Goal: Task Accomplishment & Management: Use online tool/utility

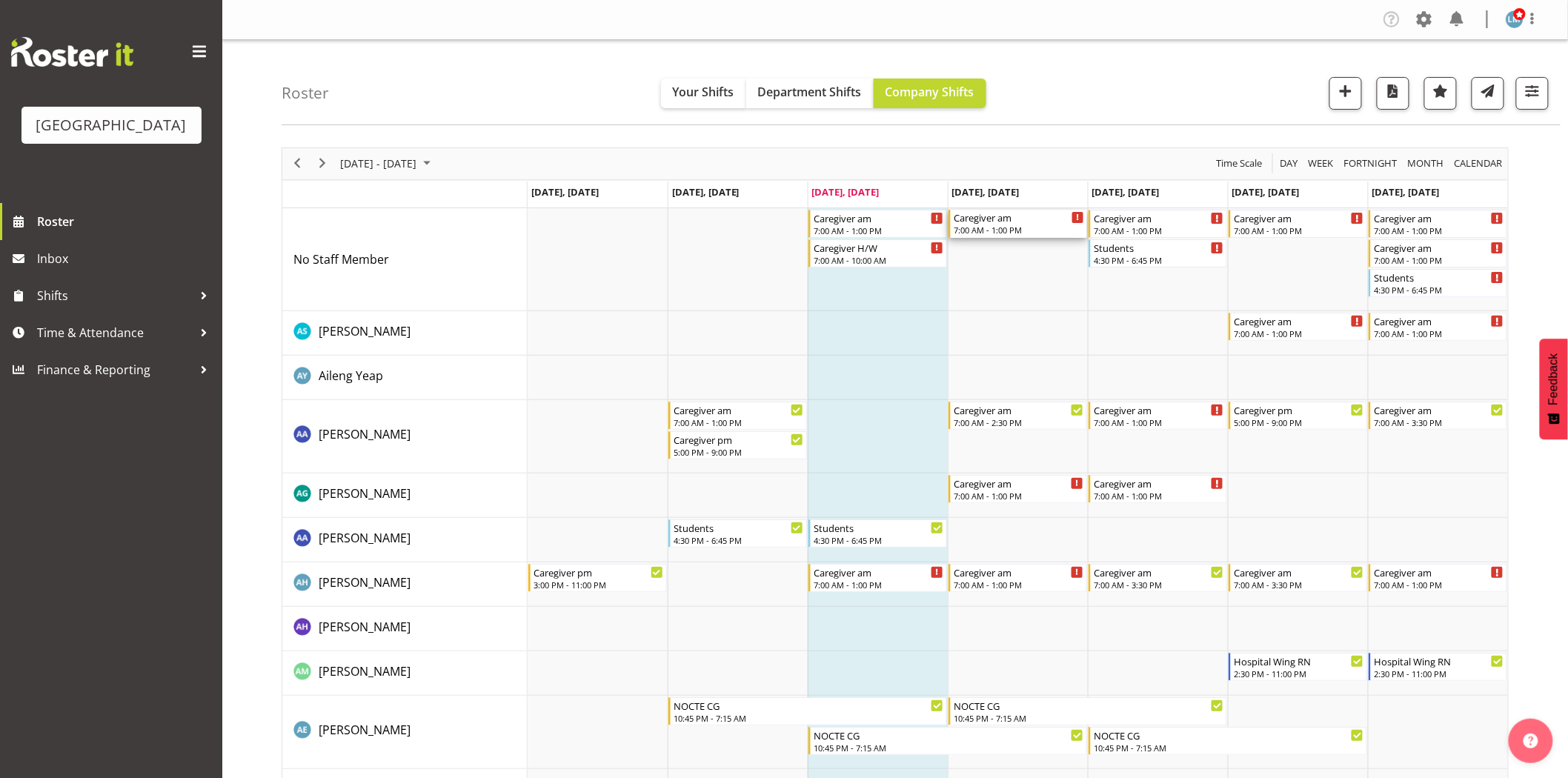
click at [976, 227] on div "7:00 AM - 1:00 PM" at bounding box center [1019, 230] width 131 height 12
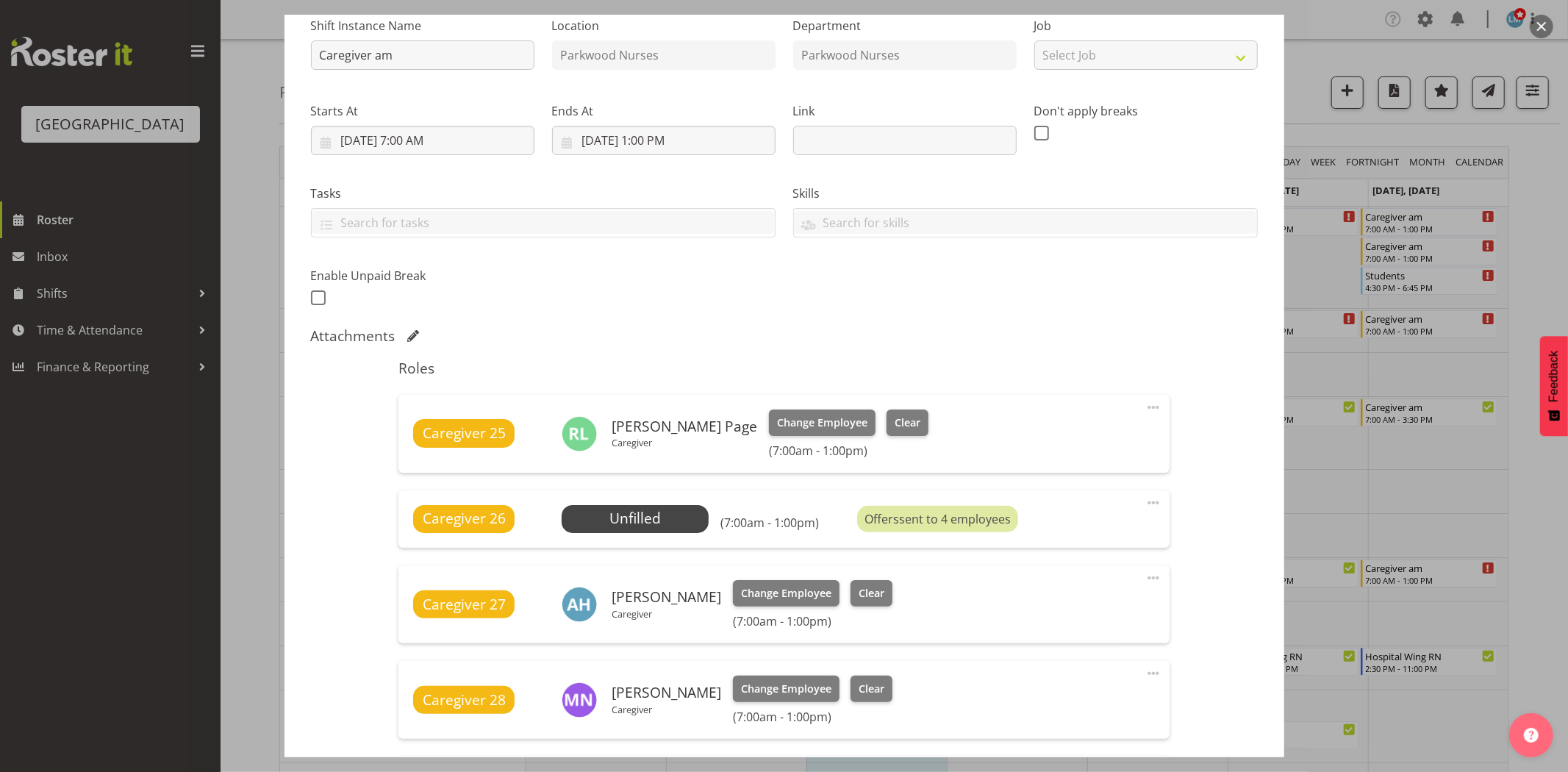
scroll to position [326, 0]
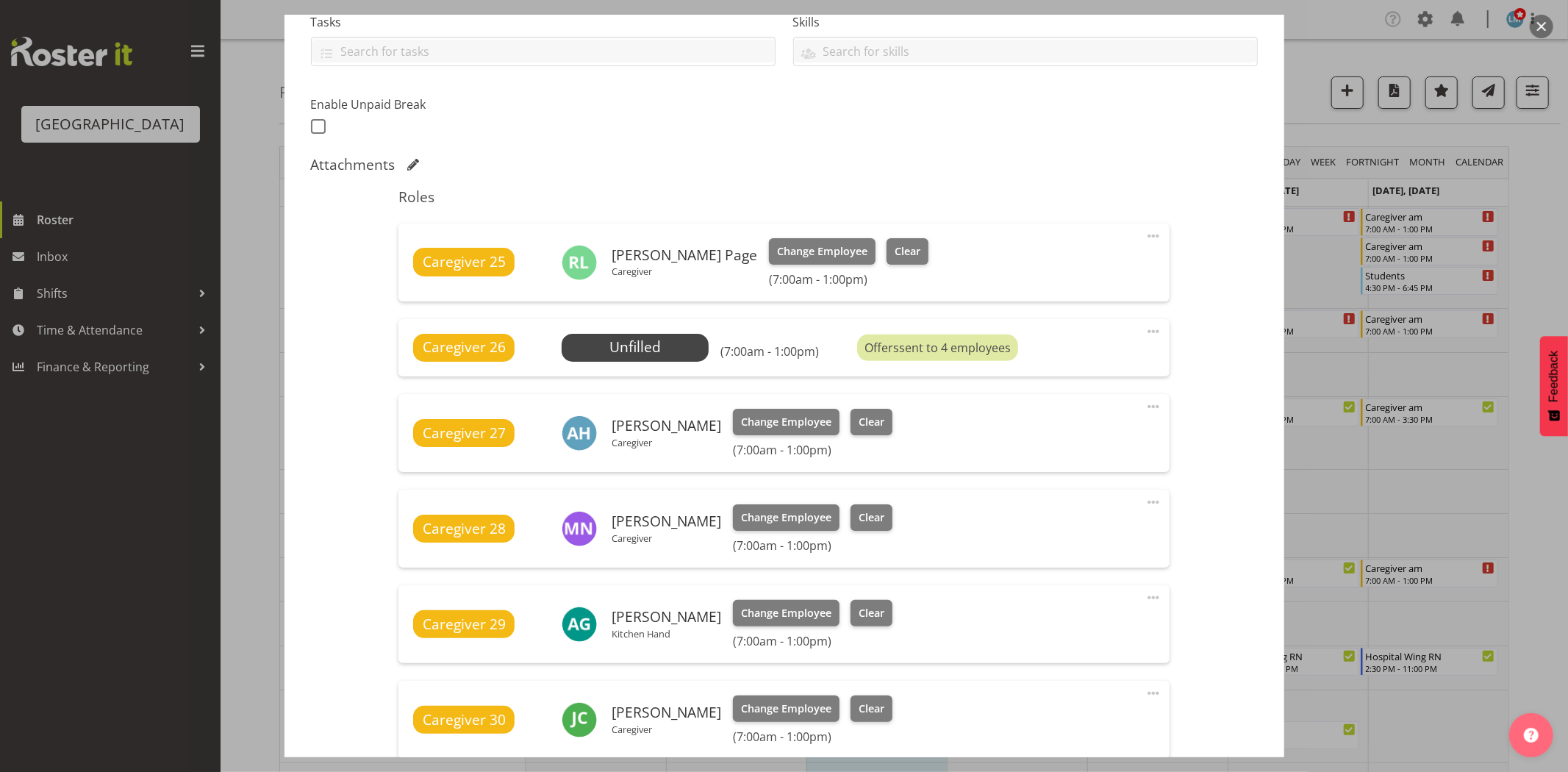
click at [1532, 210] on div at bounding box center [784, 386] width 1568 height 772
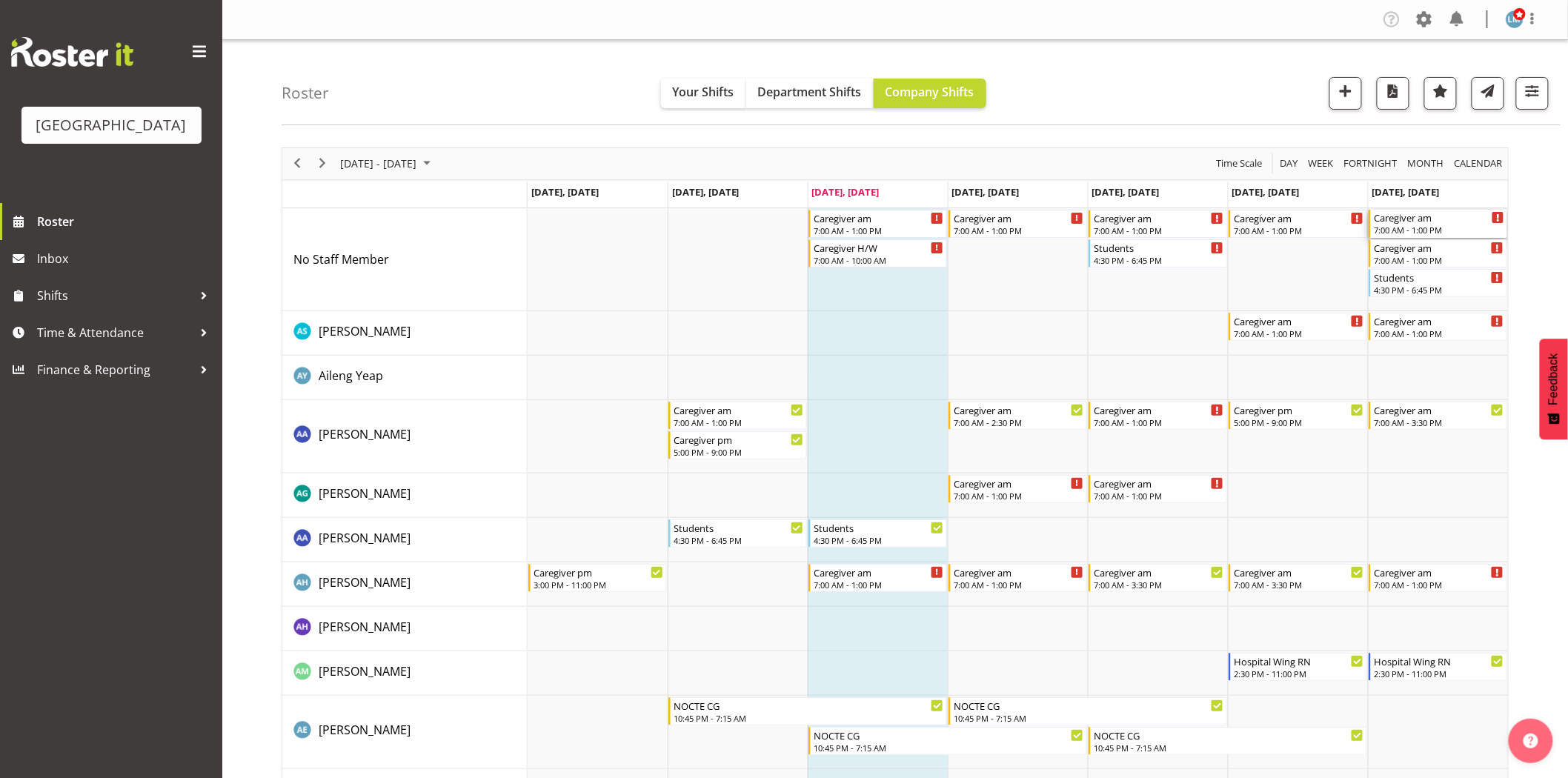
click at [1377, 215] on div "Caregiver am" at bounding box center [1439, 216] width 131 height 14
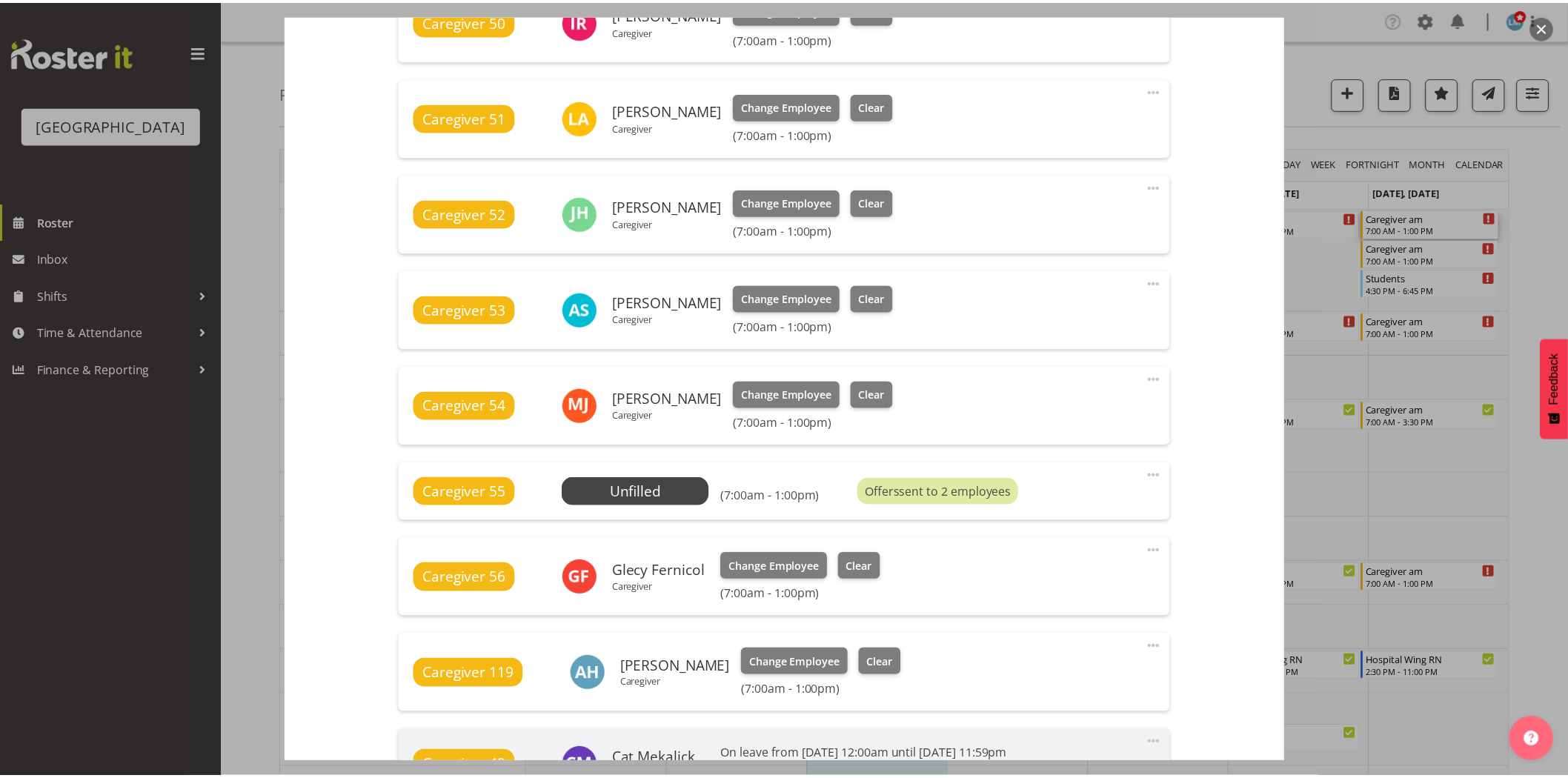
scroll to position [659, 0]
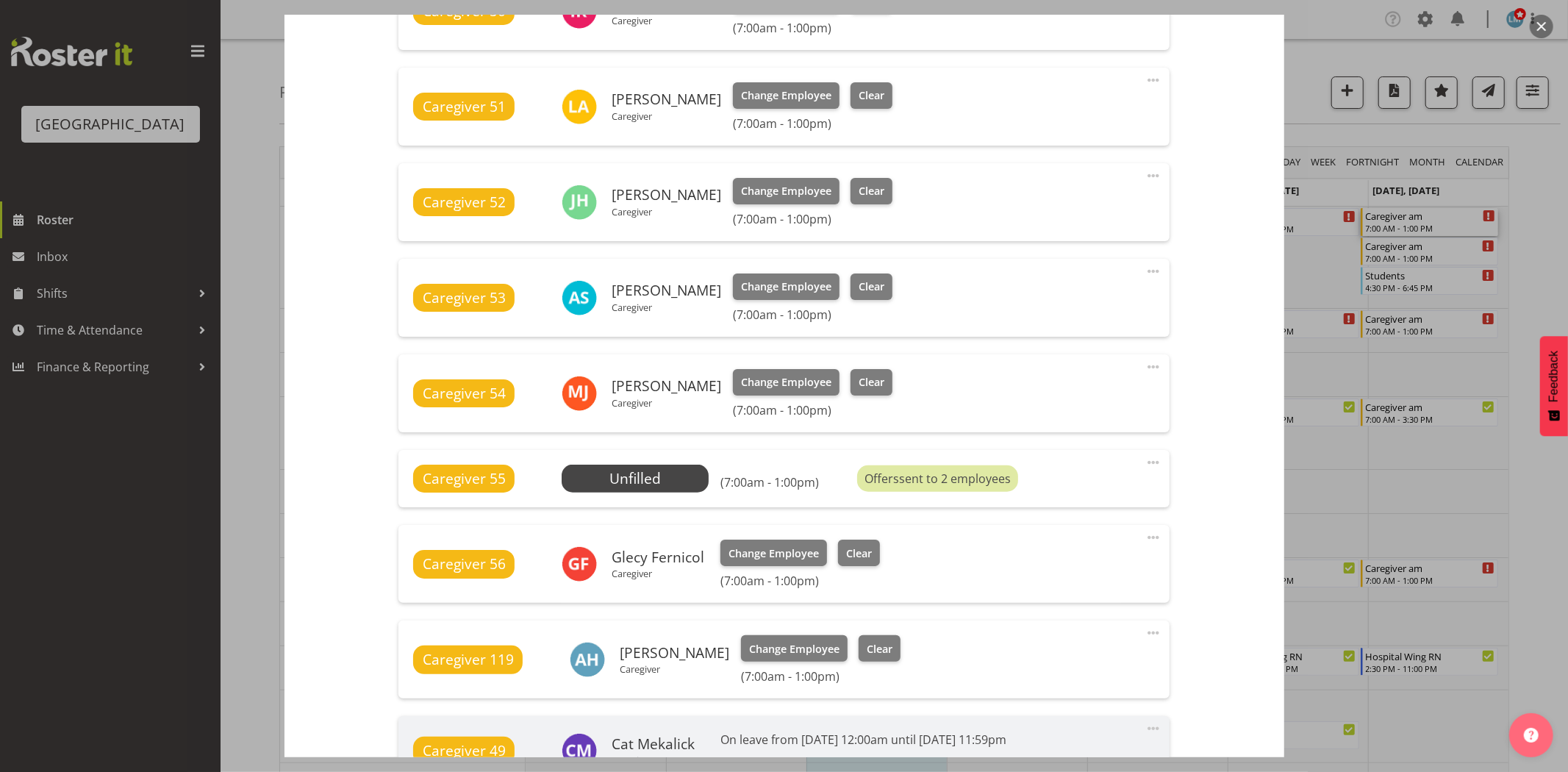
click at [1549, 240] on div at bounding box center [784, 386] width 1568 height 772
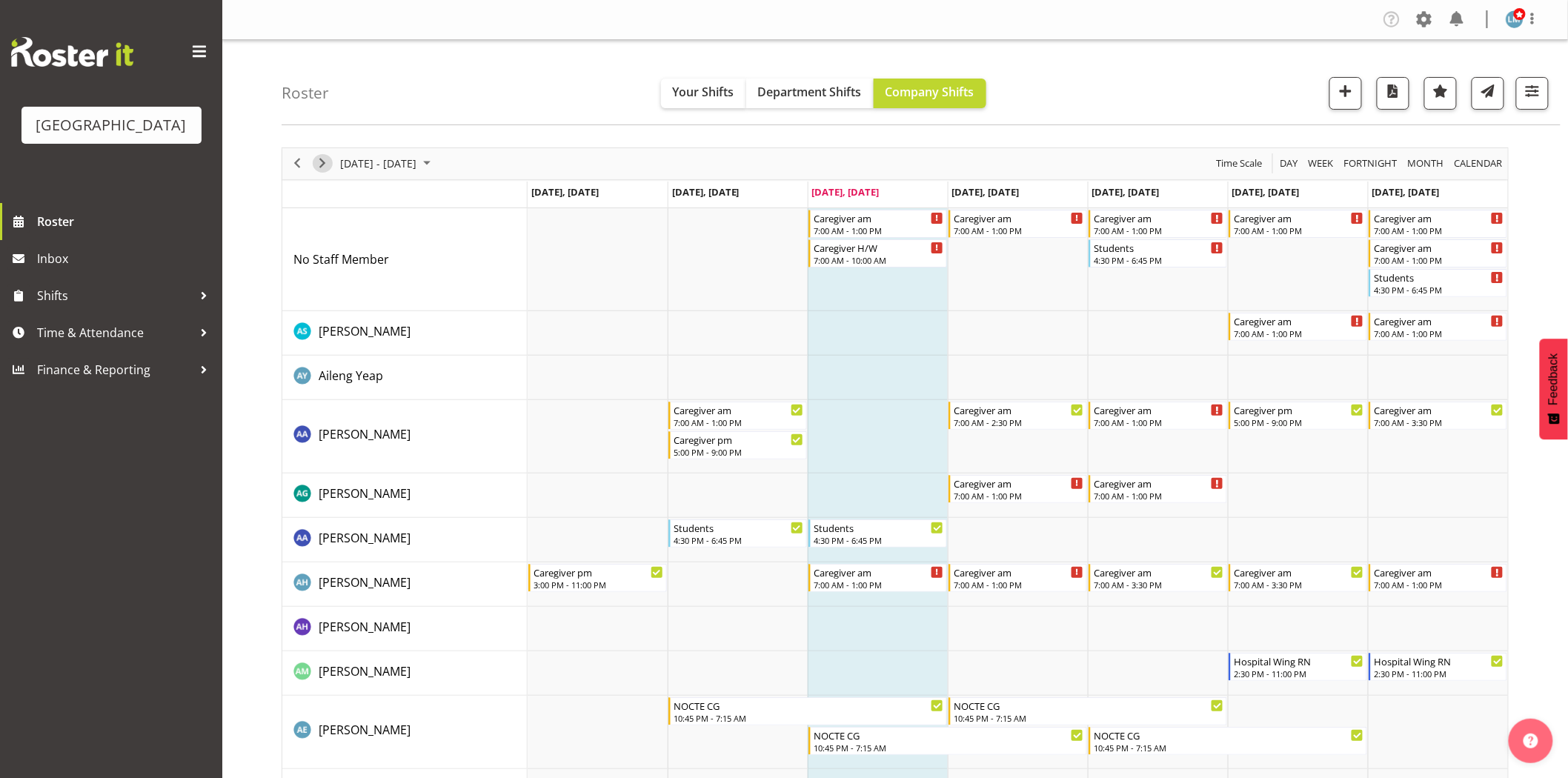
click at [324, 156] on span "Next" at bounding box center [322, 163] width 18 height 18
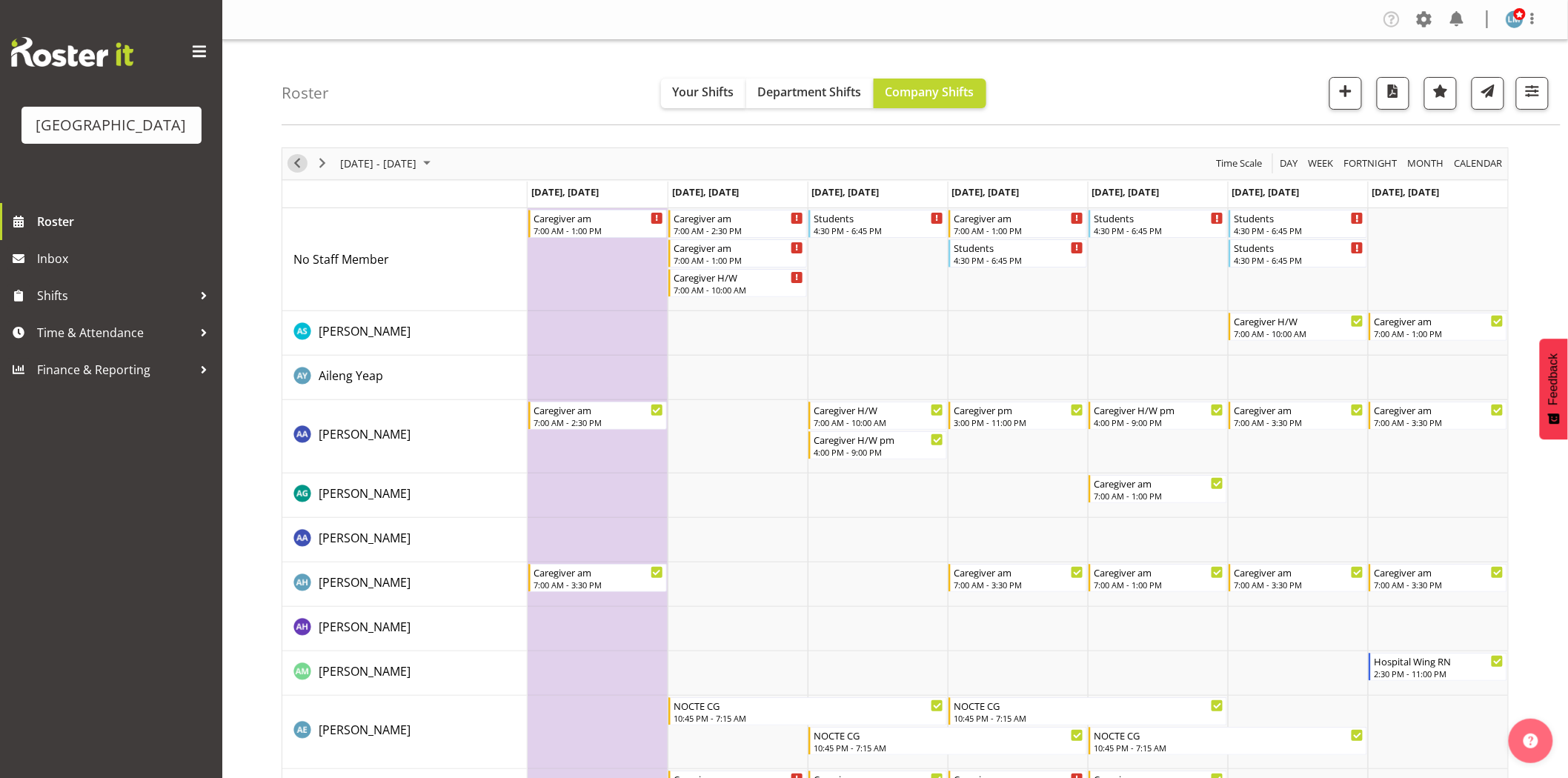
click at [297, 161] on span "Previous" at bounding box center [297, 163] width 18 height 18
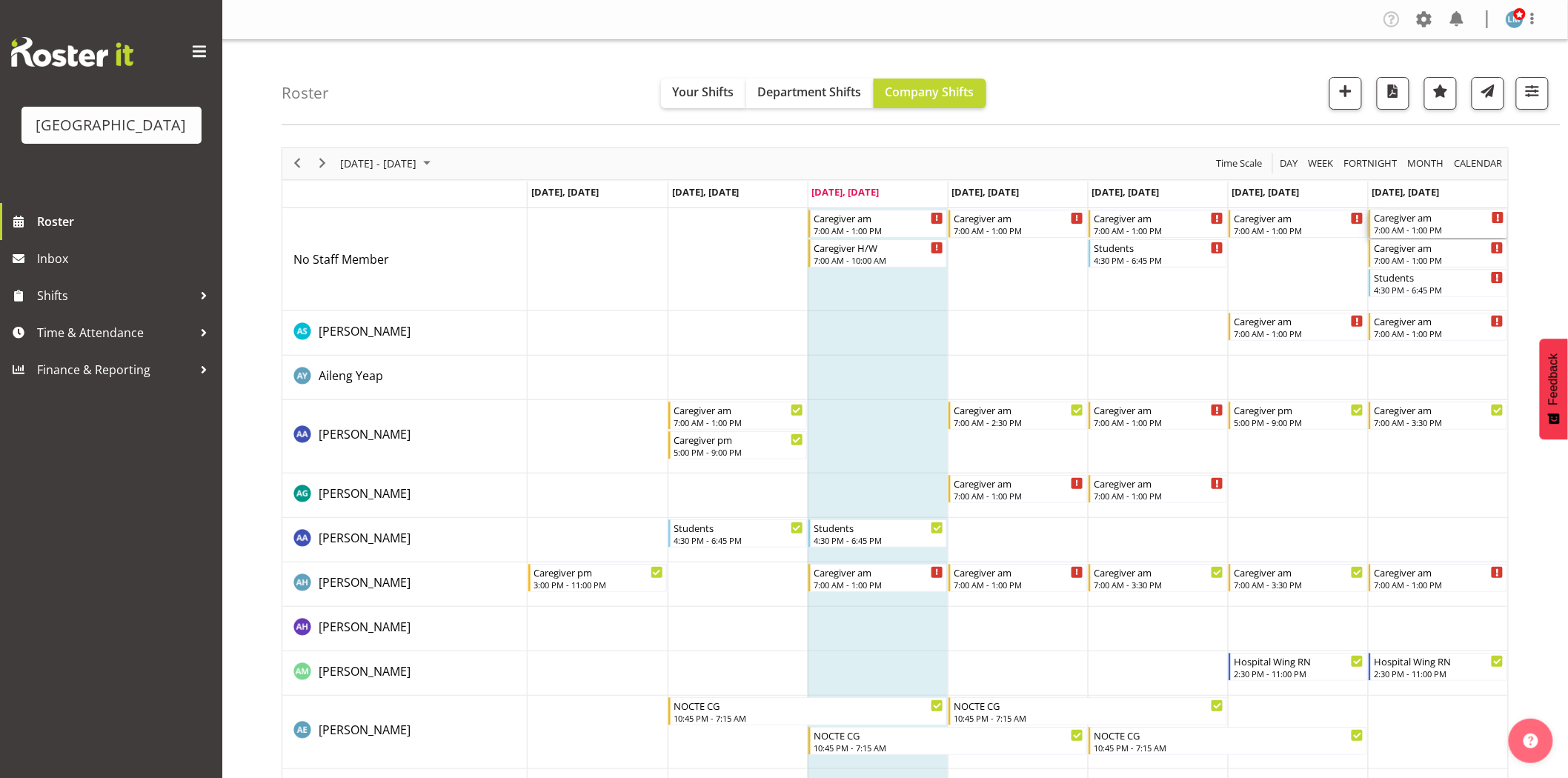
click at [1409, 219] on div "Caregiver am" at bounding box center [1439, 216] width 131 height 14
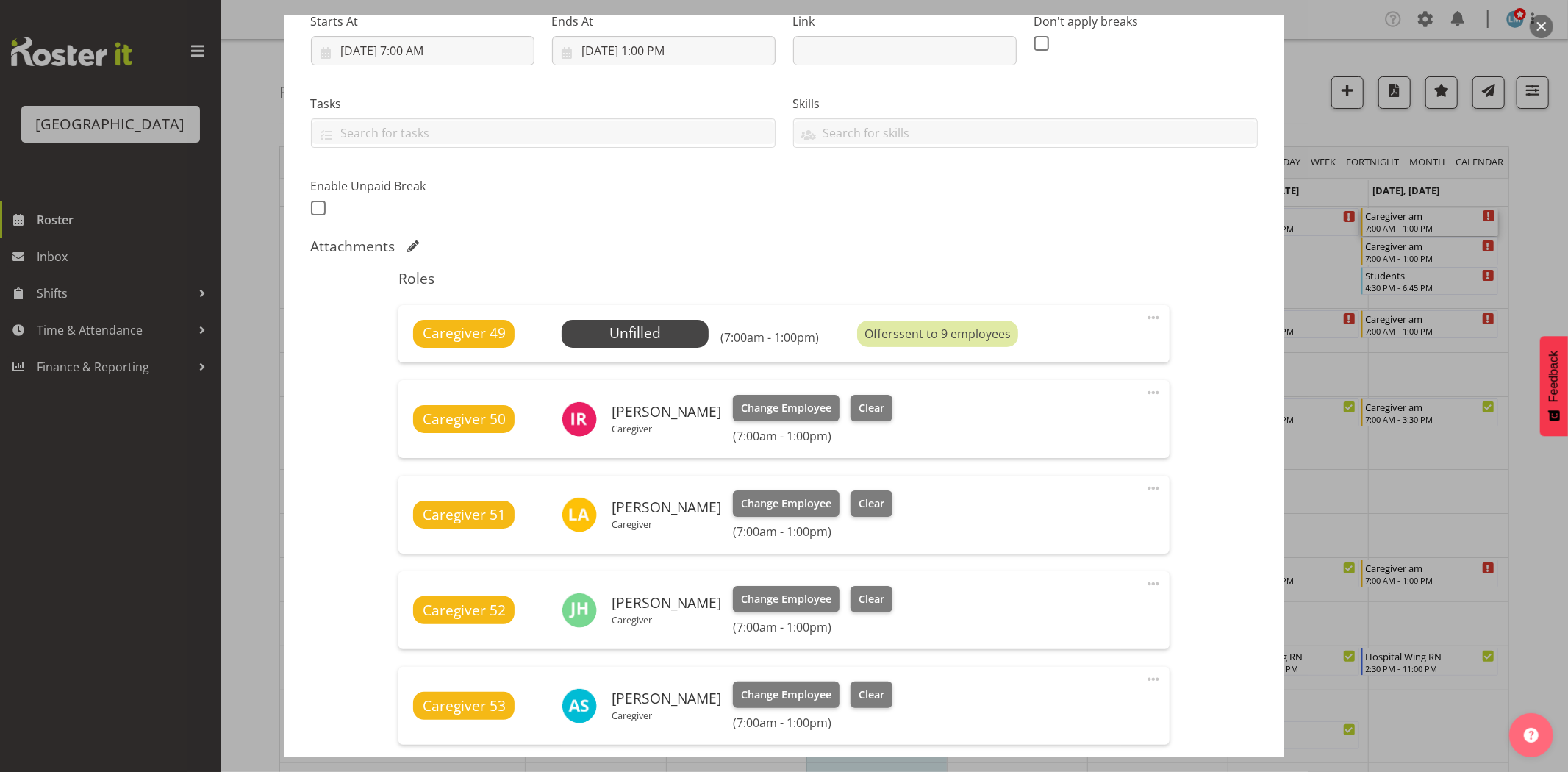
scroll to position [654, 0]
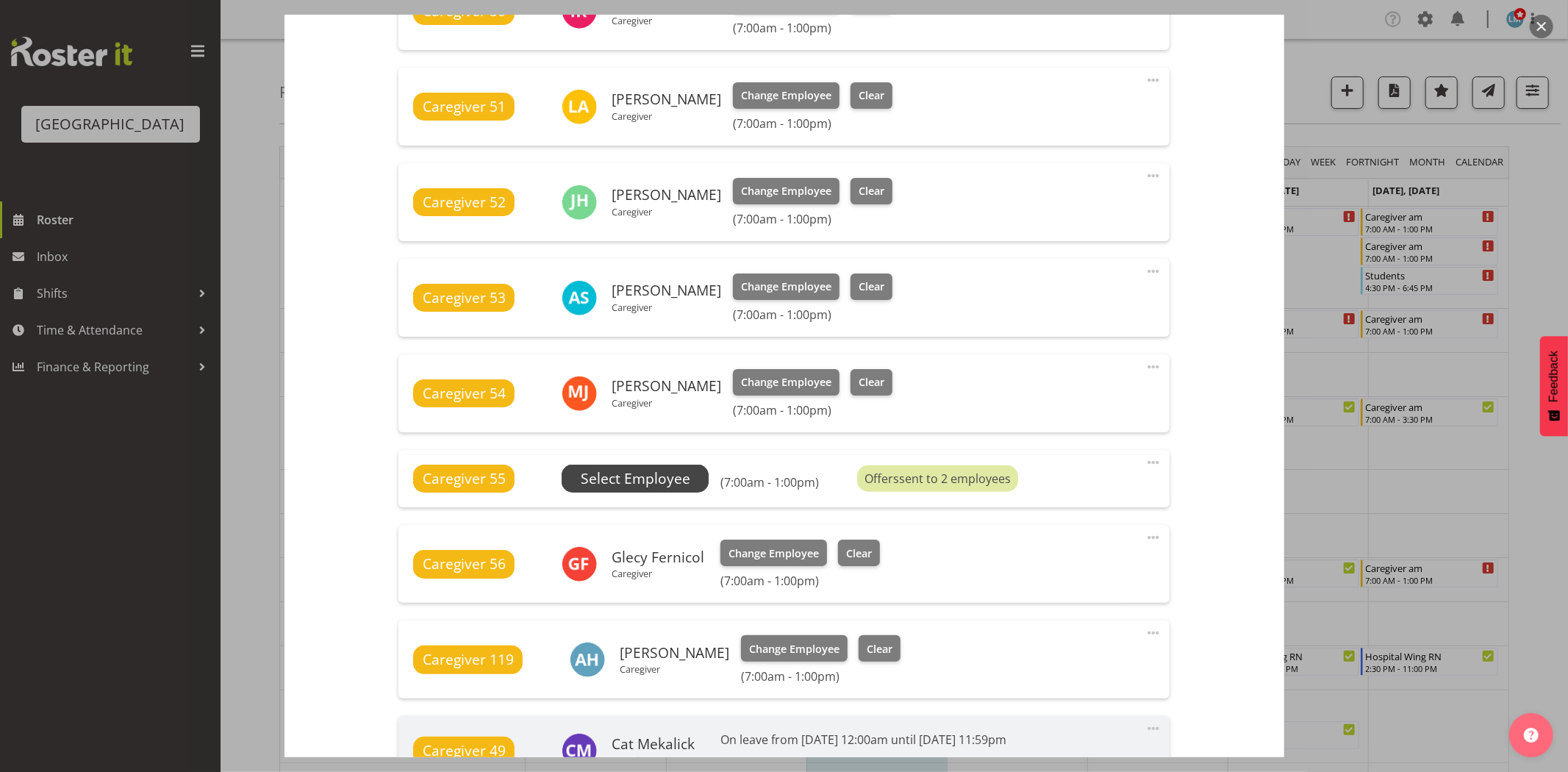
click at [599, 480] on span "Select Employee" at bounding box center [635, 479] width 110 height 21
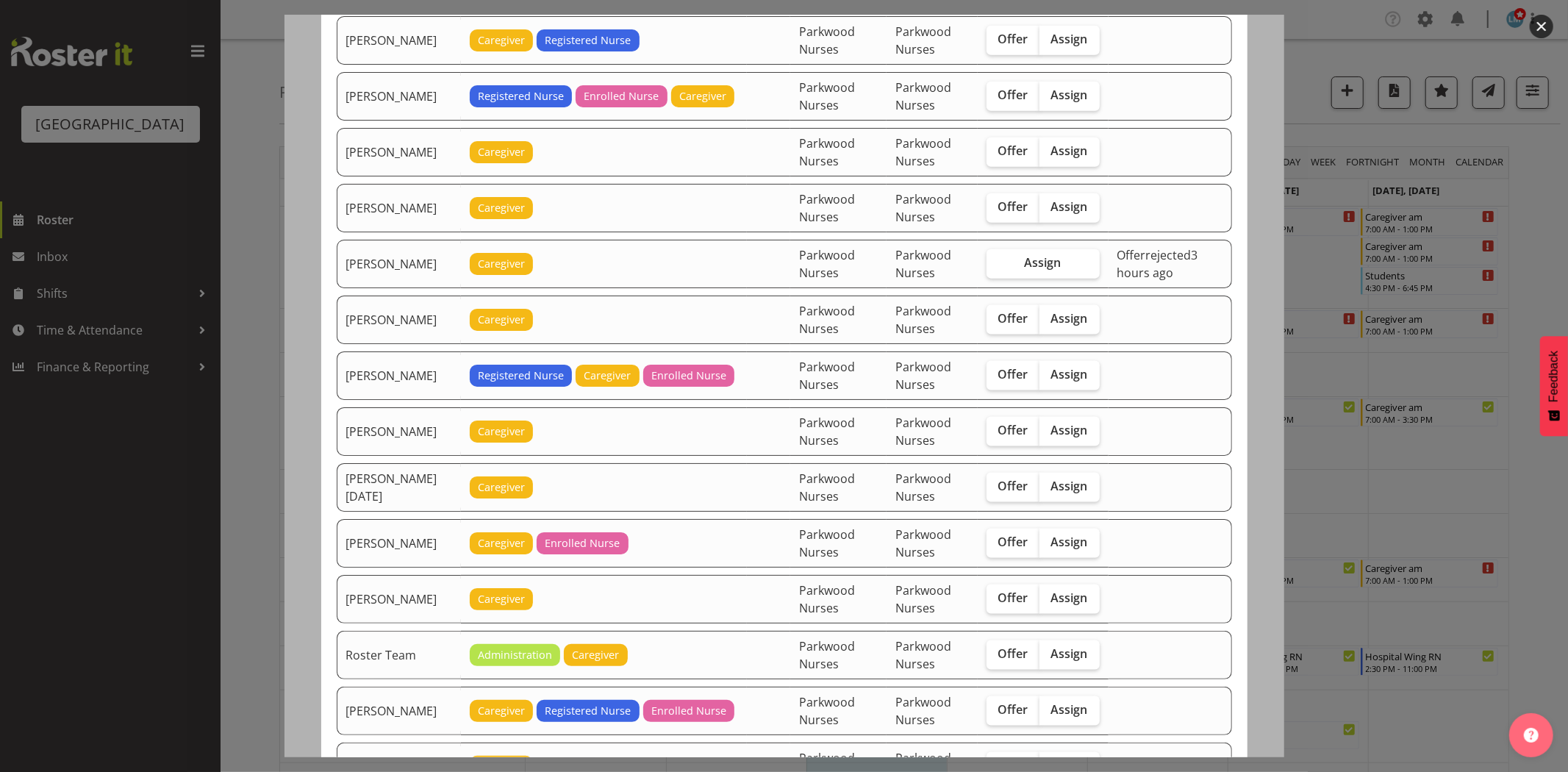
scroll to position [1553, 0]
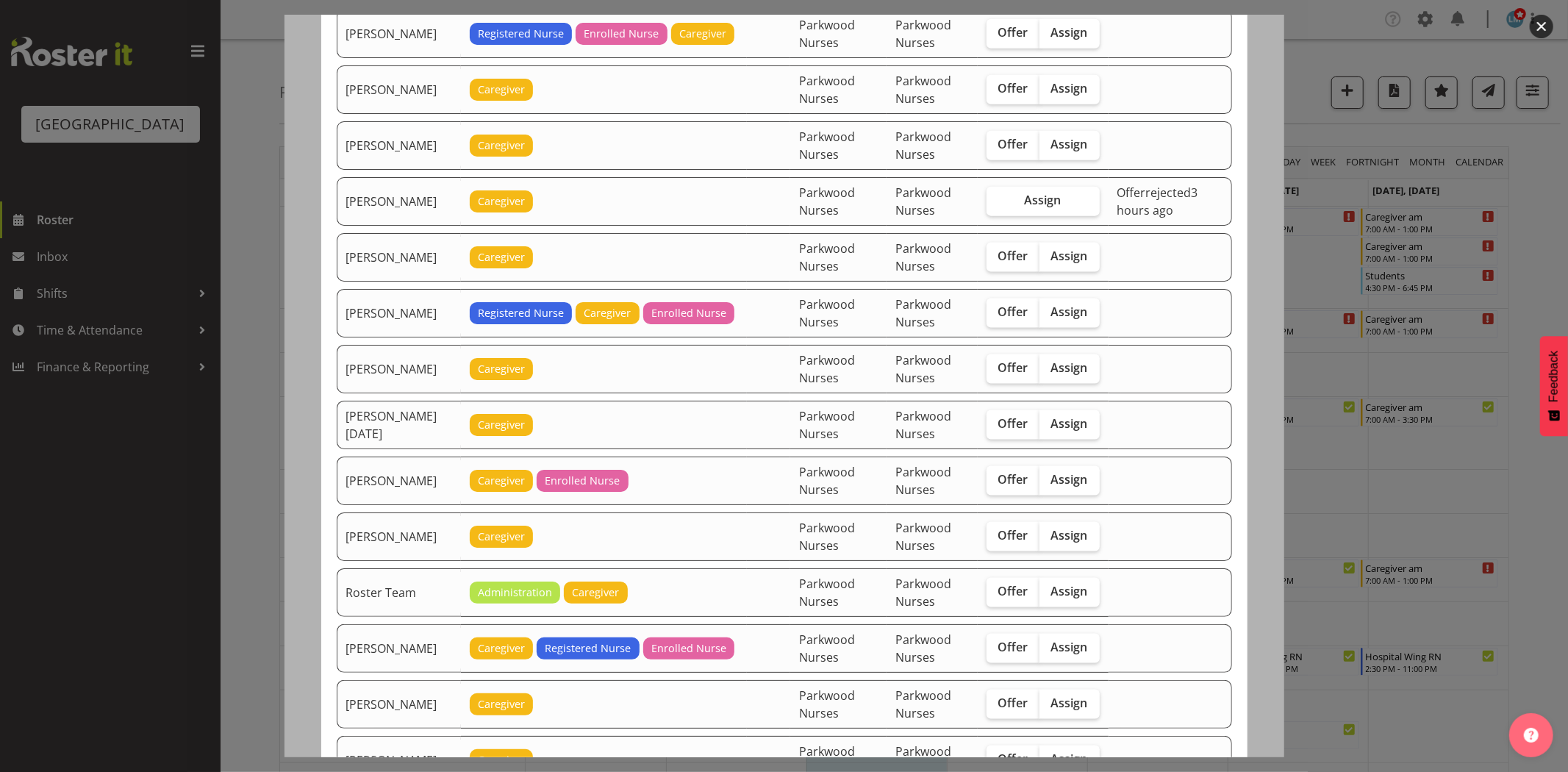
click at [980, 643] on td "Offer Assign" at bounding box center [1042, 649] width 131 height 49
click at [1003, 652] on span "Offer" at bounding box center [1014, 647] width 31 height 14
click at [997, 652] on input "Offer" at bounding box center [992, 648] width 10 height 10
checkbox input "true"
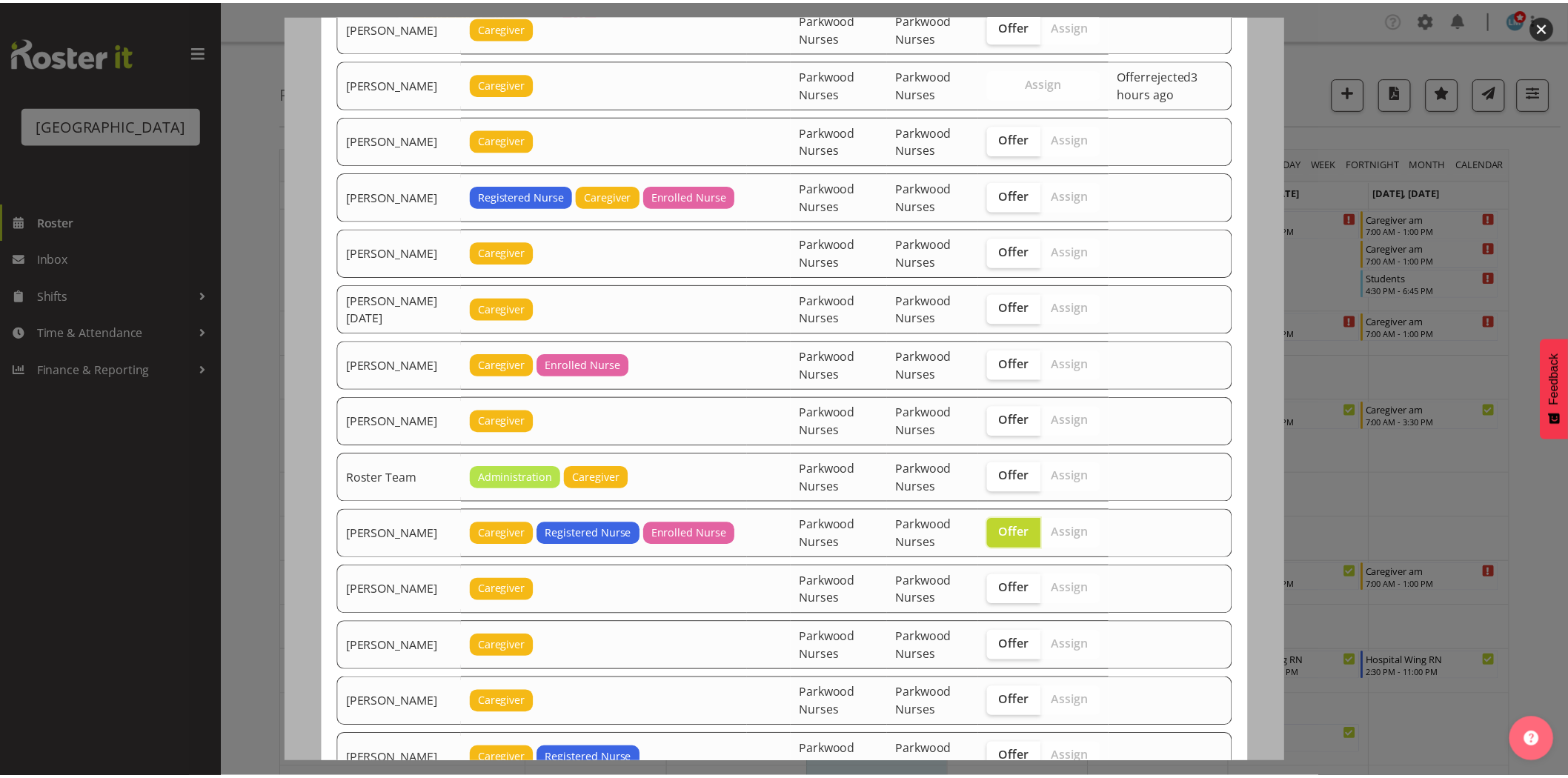
scroll to position [1973, 0]
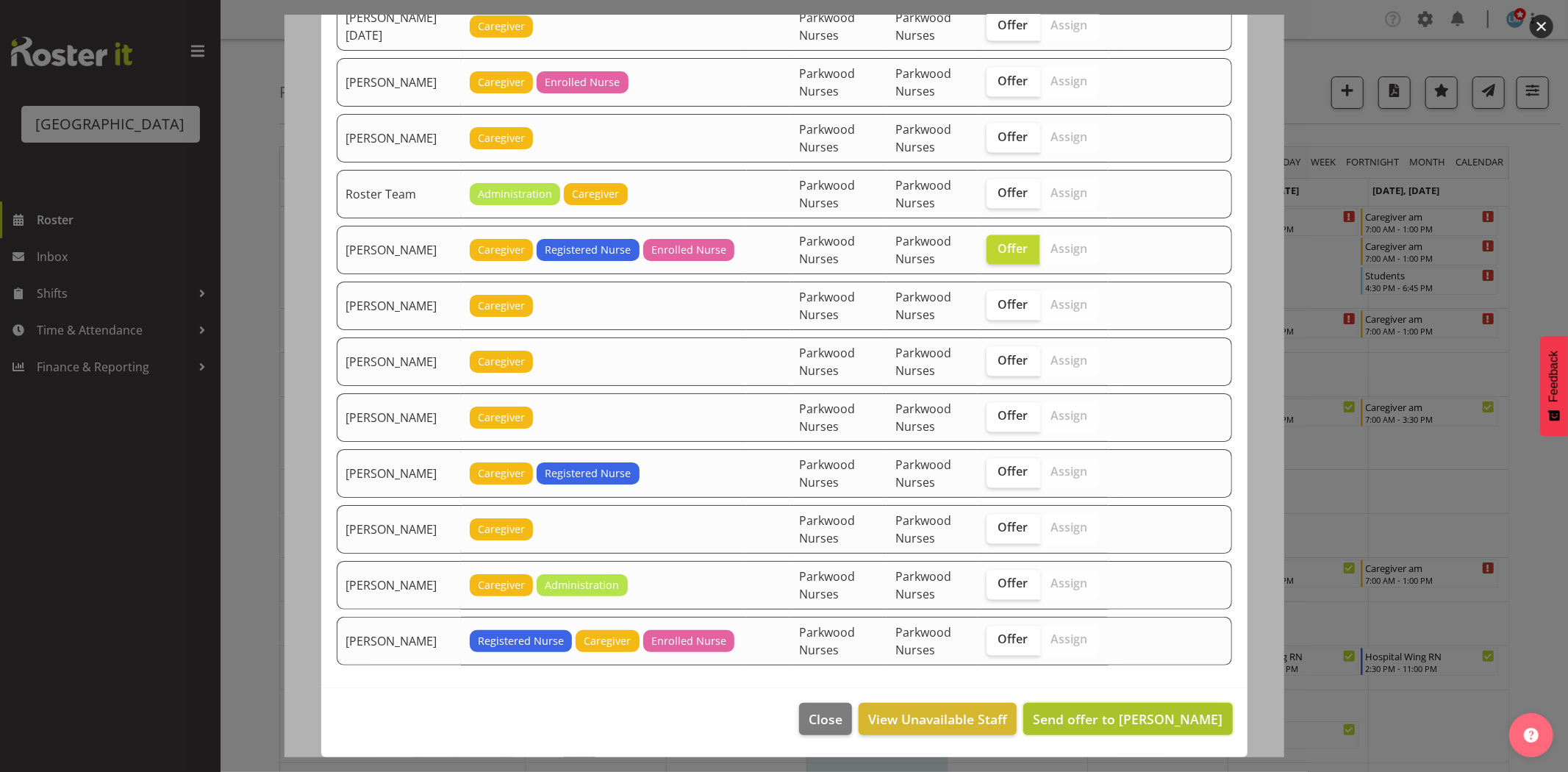
click at [1145, 729] on span "Send offer to [PERSON_NAME]" at bounding box center [1127, 720] width 190 height 19
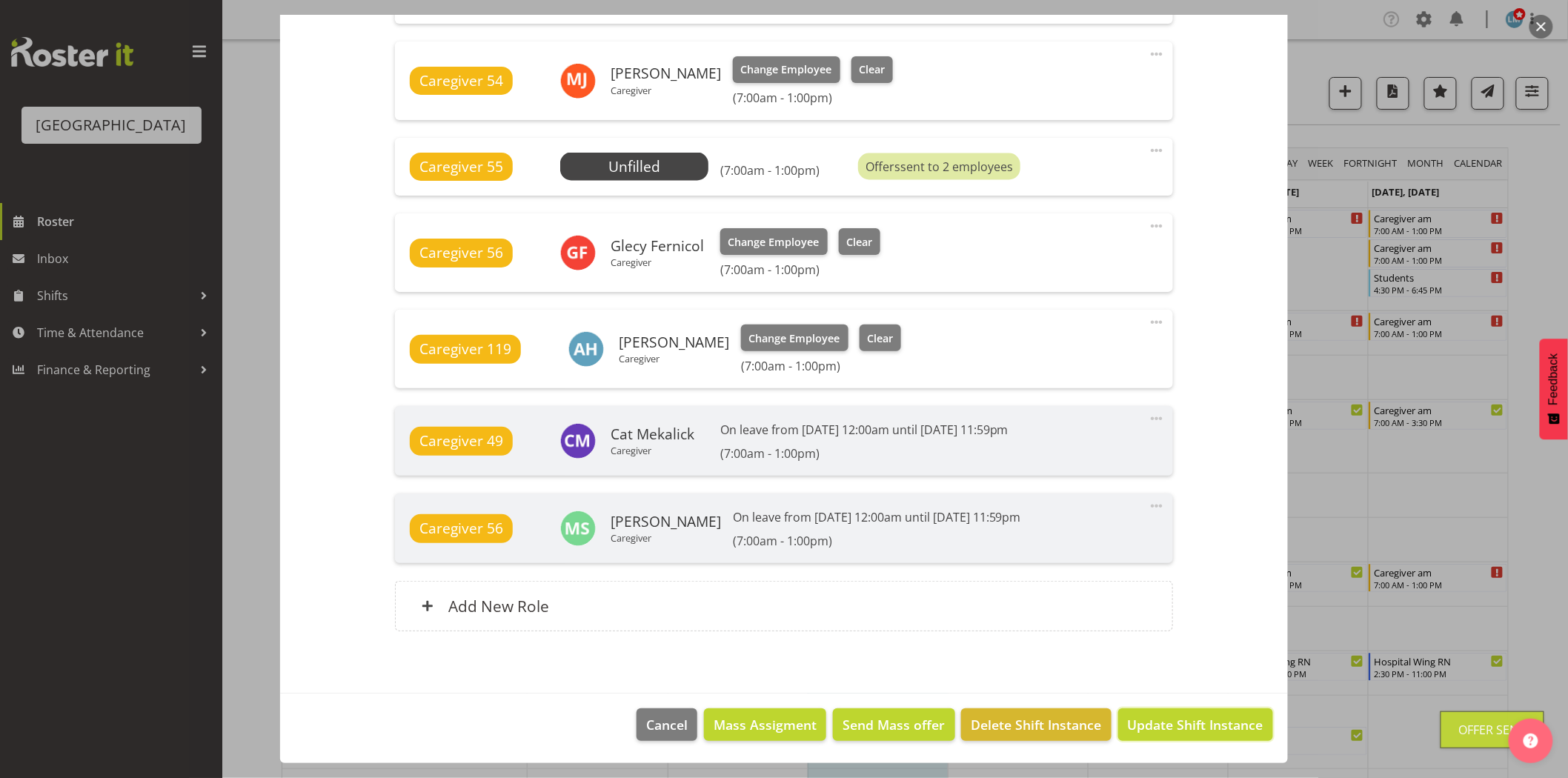
click at [1154, 735] on span "Update Shift Instance" at bounding box center [1195, 725] width 136 height 19
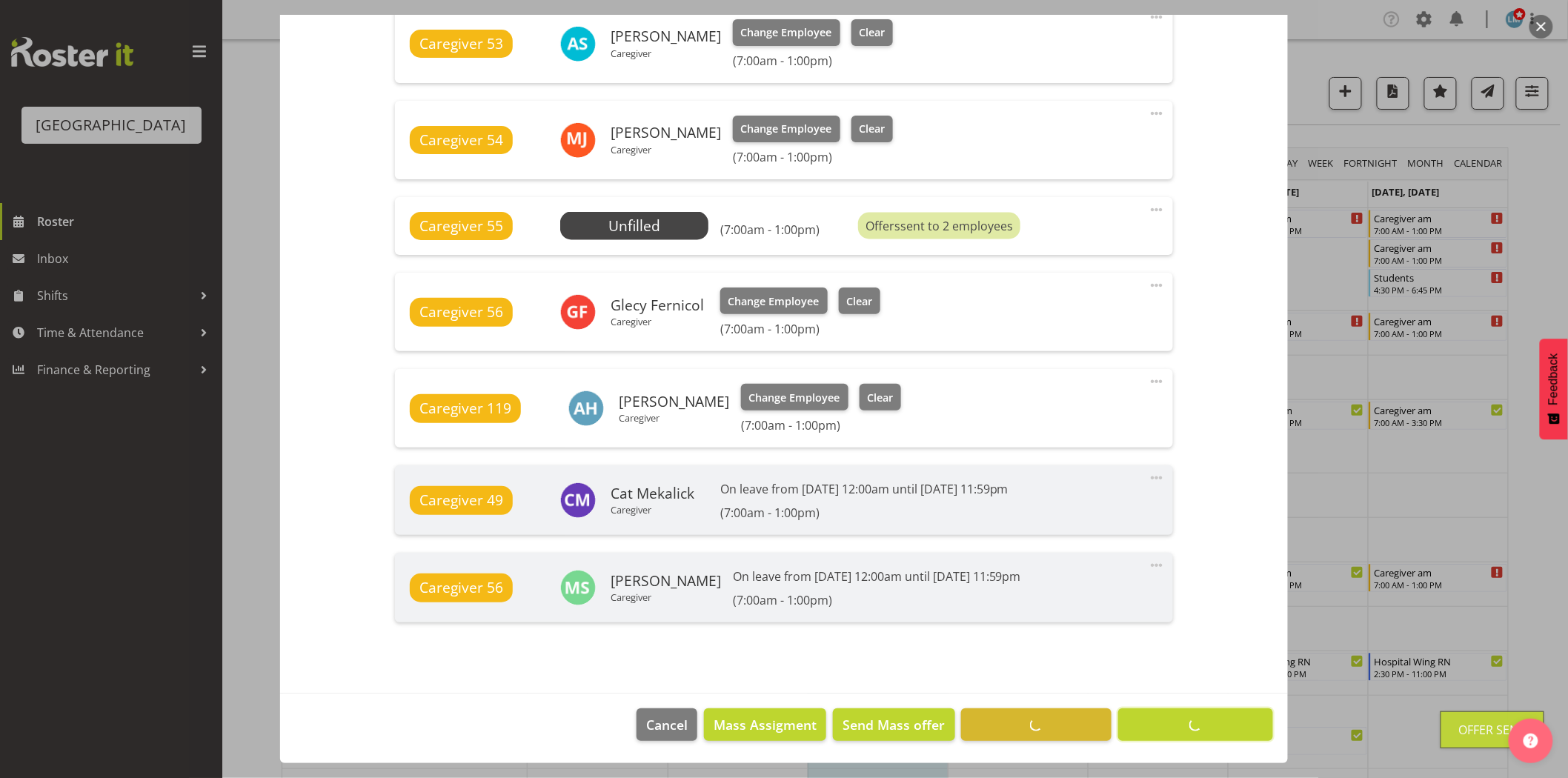
scroll to position [915, 0]
